Goal: Communication & Community: Ask a question

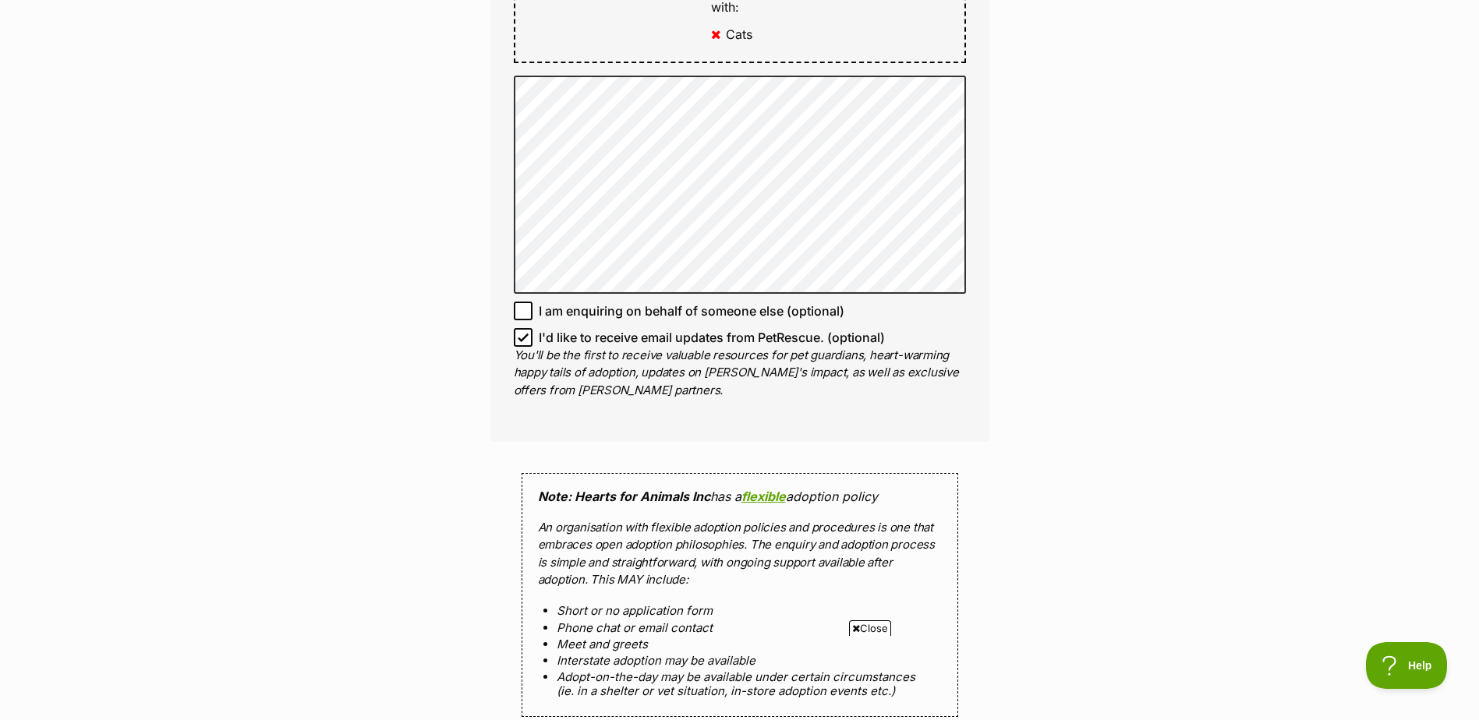
scroll to position [1091, 0]
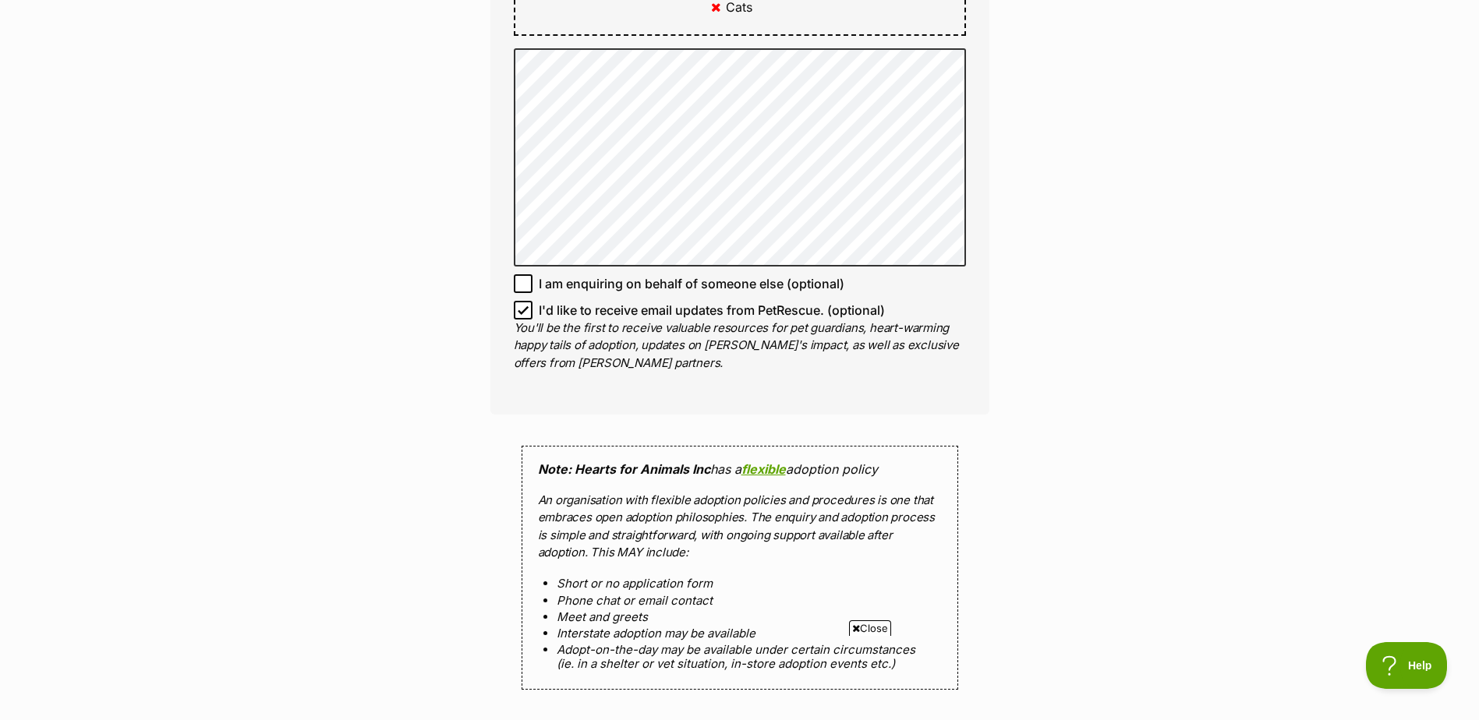
click at [522, 312] on icon at bounding box center [523, 310] width 11 height 11
click at [522, 312] on input "I'd like to receive email updates from PetRescue. (optional)" at bounding box center [523, 310] width 19 height 19
checkbox input "false"
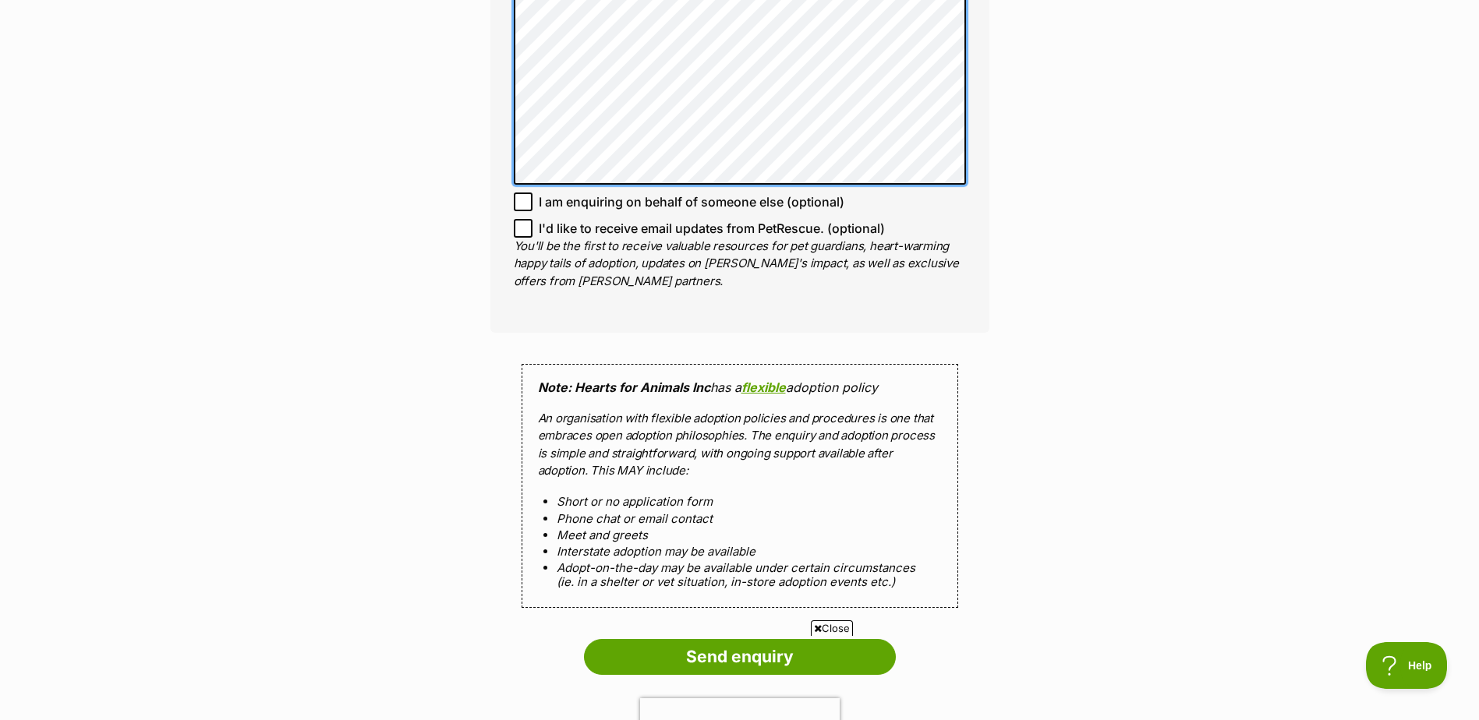
scroll to position [1481, 0]
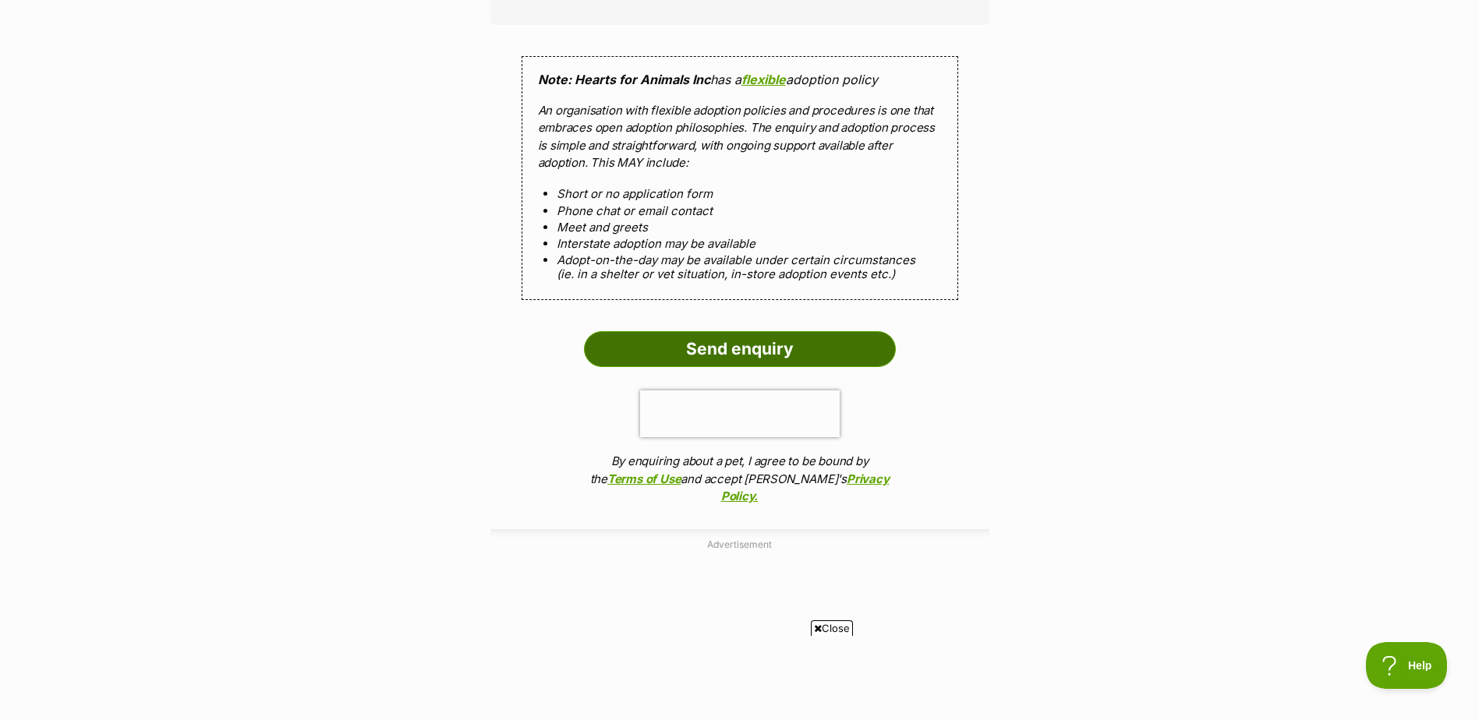
click at [770, 345] on input "Send enquiry" at bounding box center [740, 349] width 312 height 36
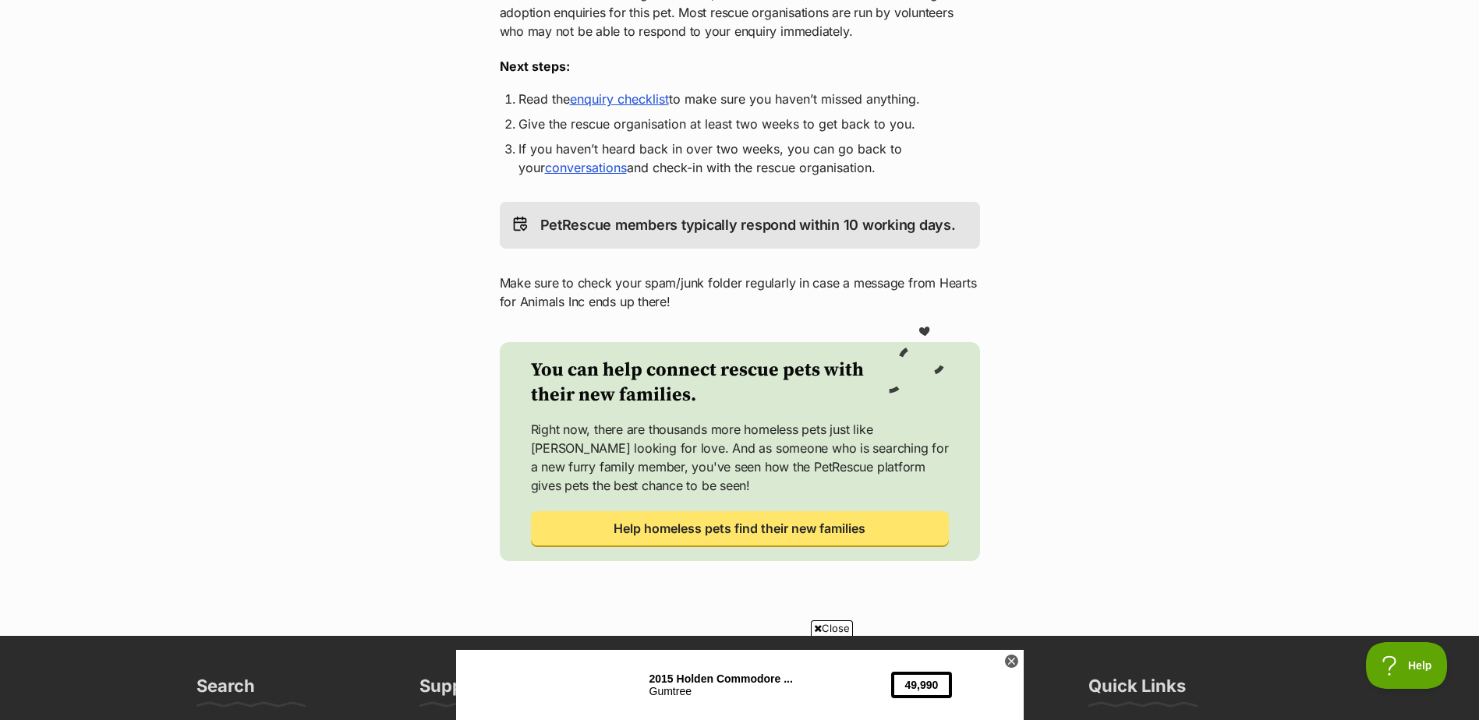
scroll to position [196, 0]
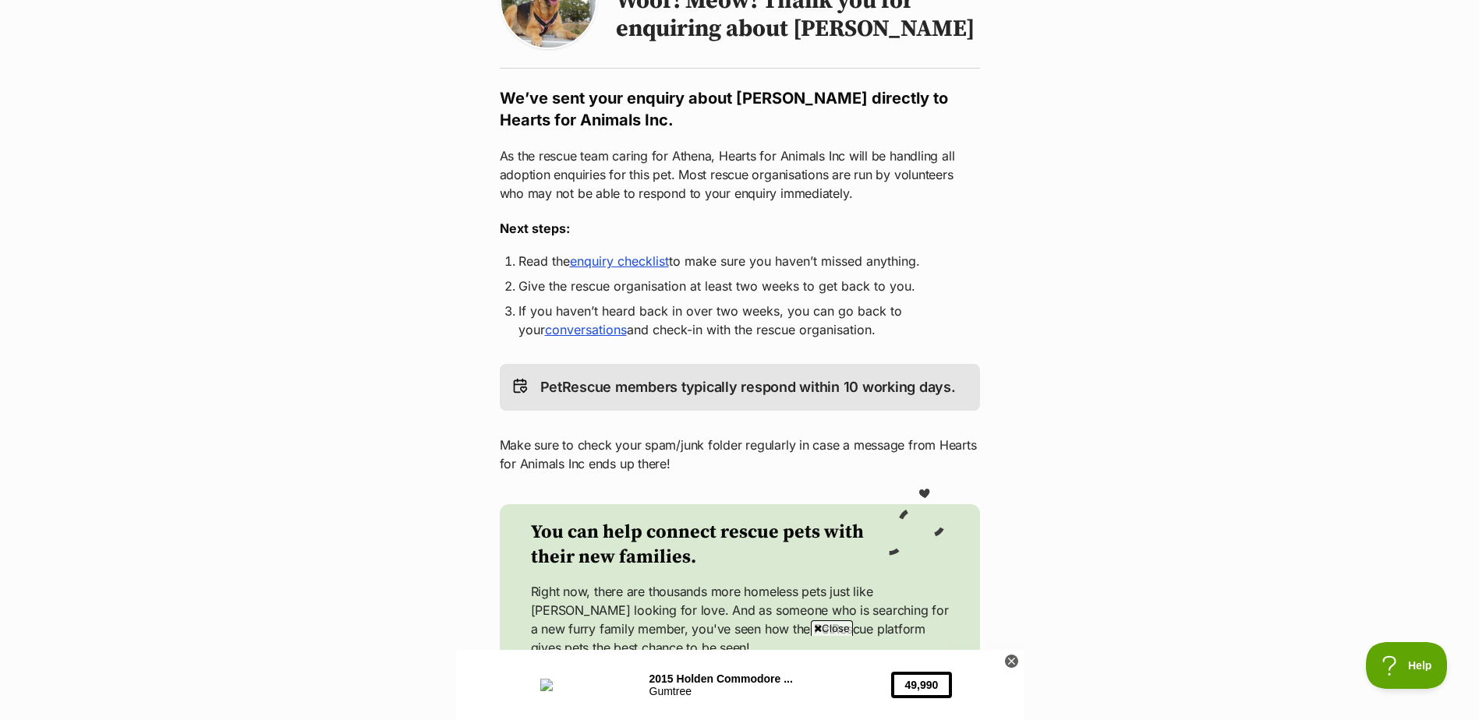
click at [1010, 659] on icon at bounding box center [1011, 661] width 13 height 13
